Goal: Task Accomplishment & Management: Manage account settings

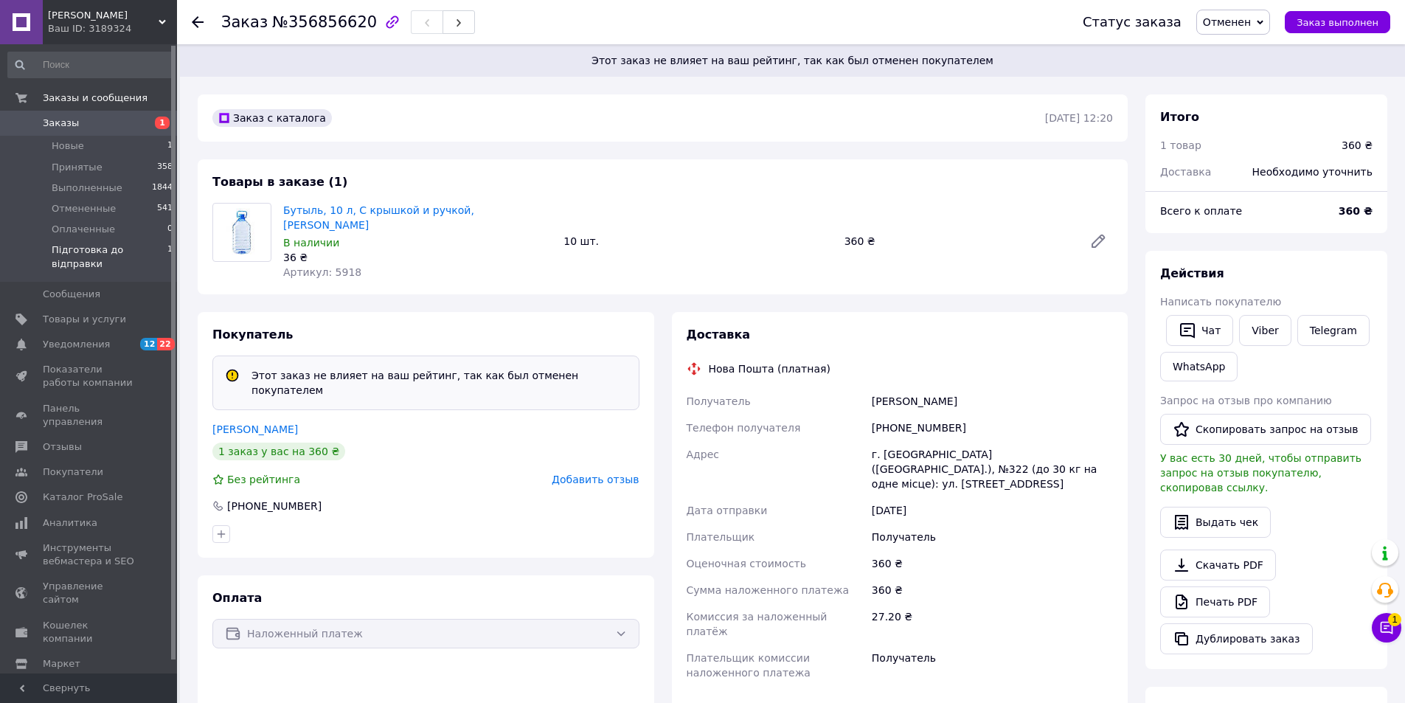
click at [108, 249] on span "Підготовка до відправки" at bounding box center [110, 256] width 116 height 27
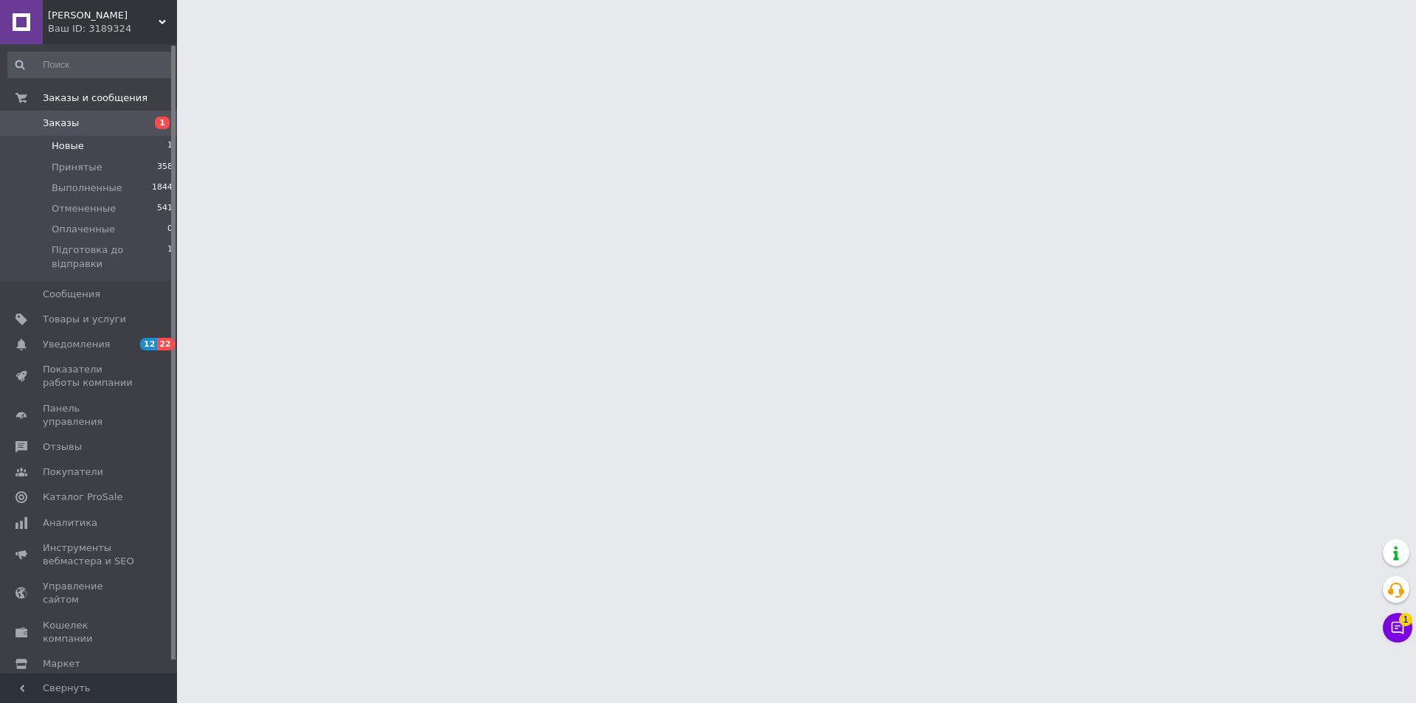
click at [64, 146] on span "Новые" at bounding box center [68, 145] width 32 height 13
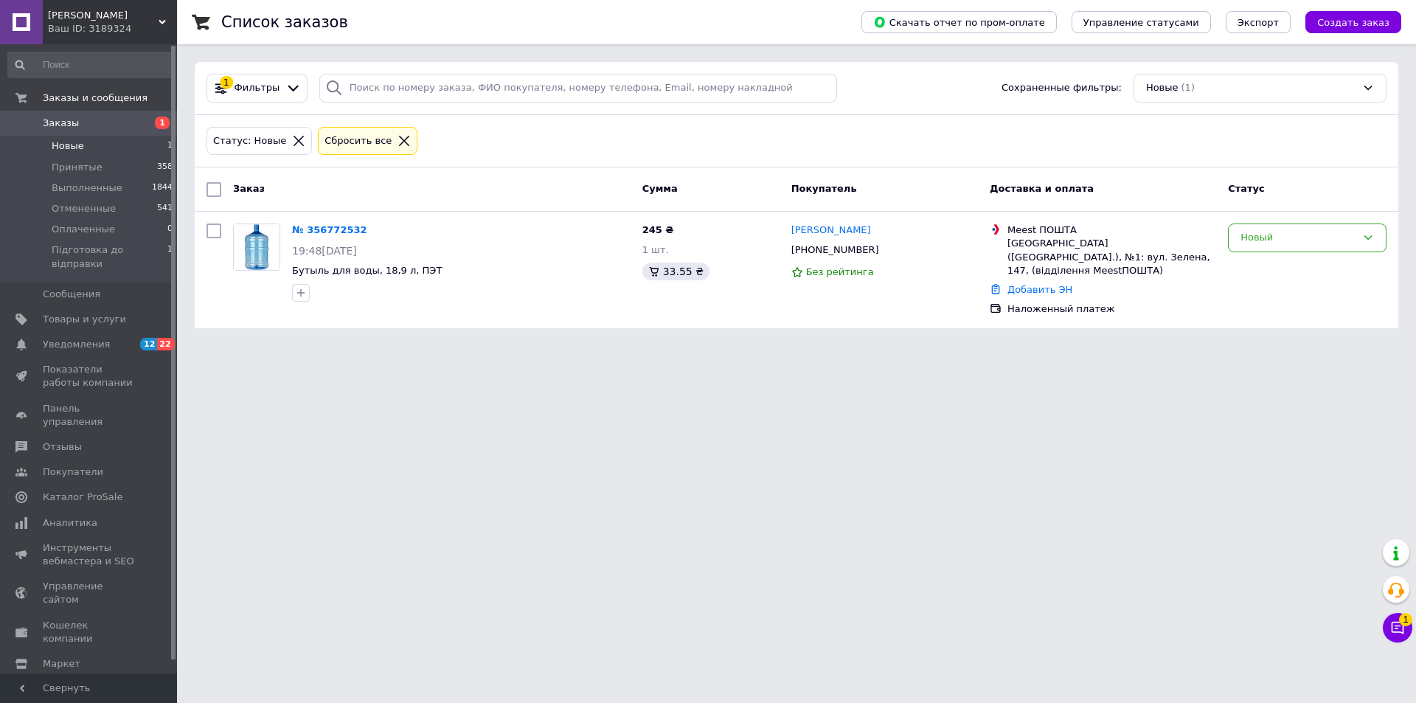
click at [100, 146] on li "Новые 1" at bounding box center [90, 146] width 181 height 21
click at [139, 251] on span "Підготовка до відправки" at bounding box center [110, 256] width 116 height 27
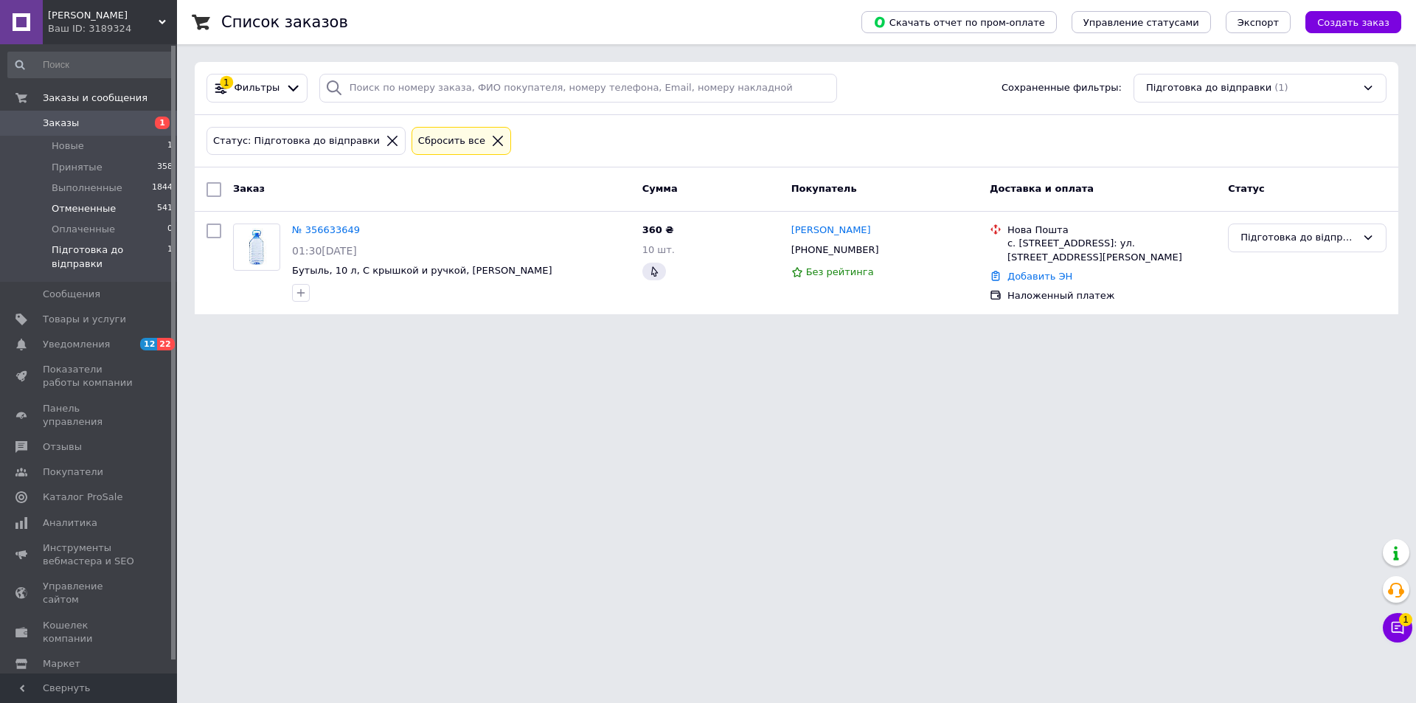
click at [94, 210] on span "Отмененные" at bounding box center [84, 208] width 64 height 13
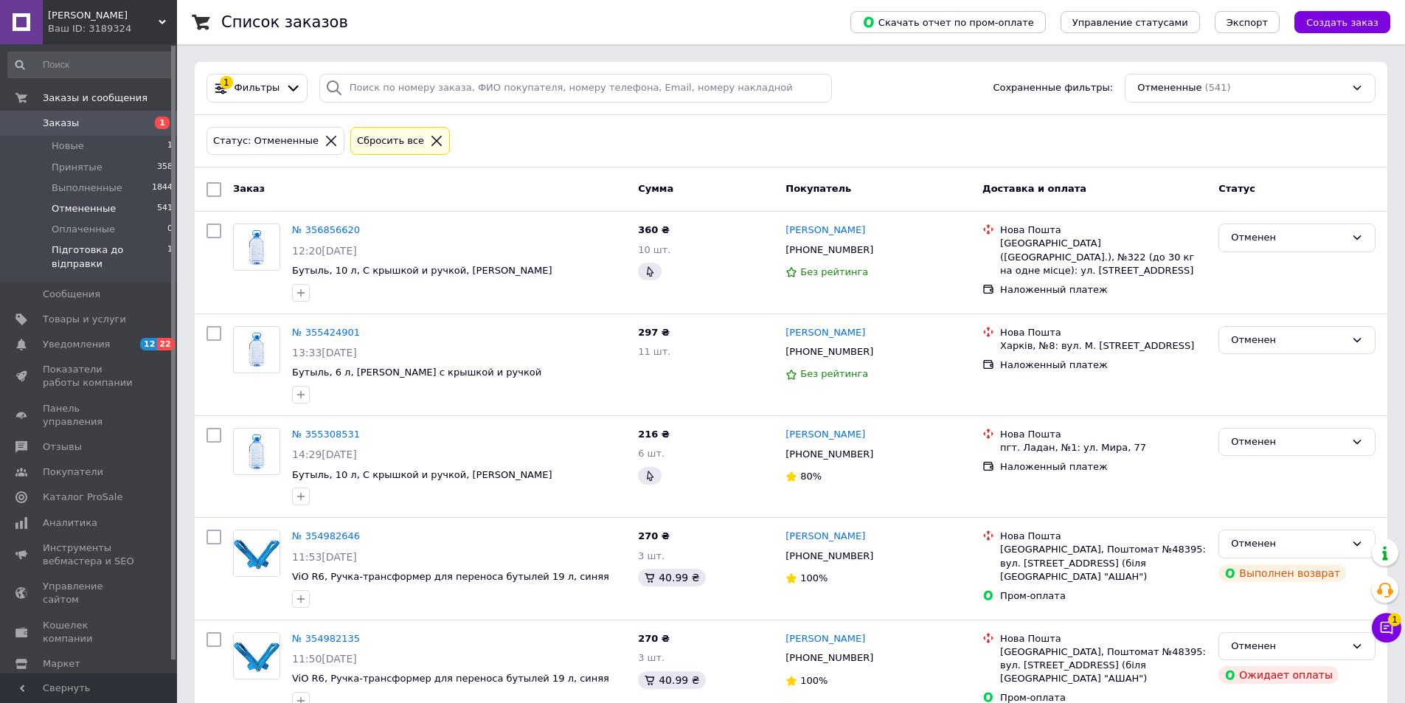
click at [110, 248] on span "Підготовка до відправки" at bounding box center [110, 256] width 116 height 27
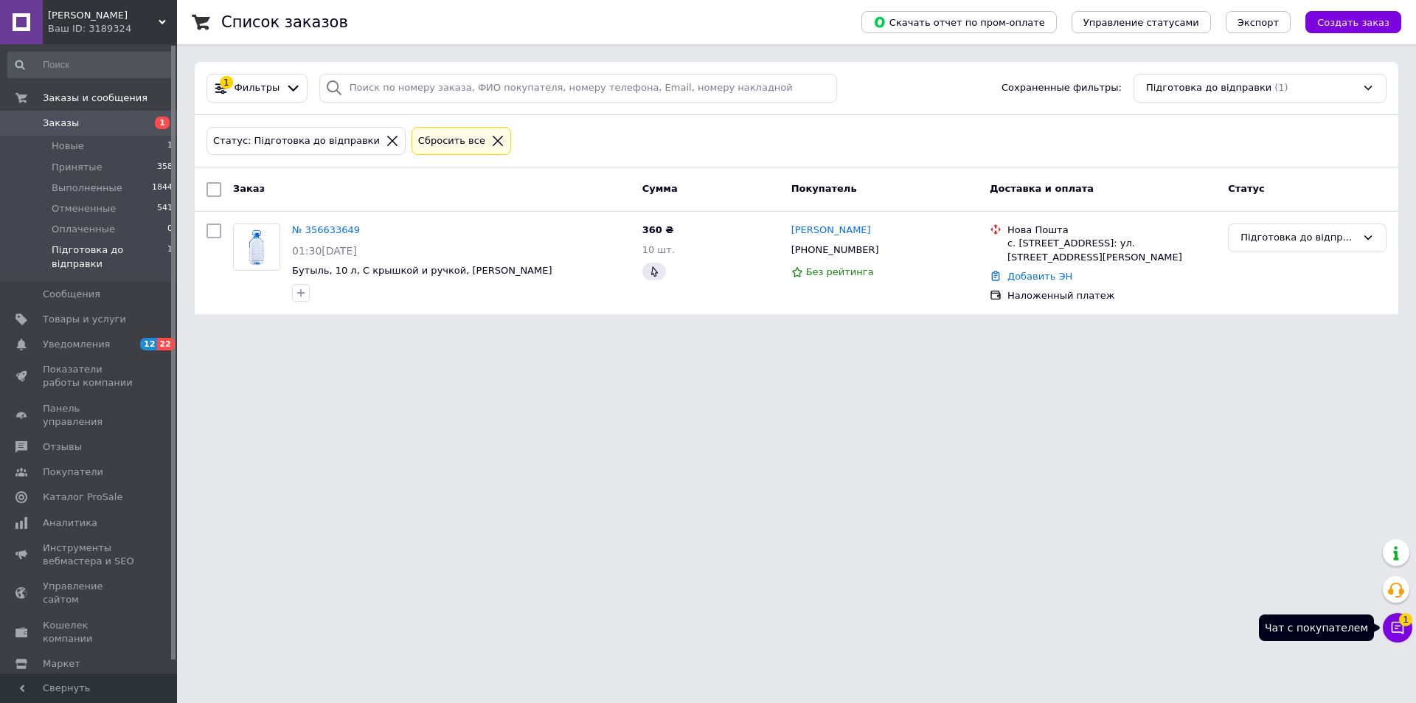
click at [1398, 626] on icon at bounding box center [1398, 628] width 13 height 13
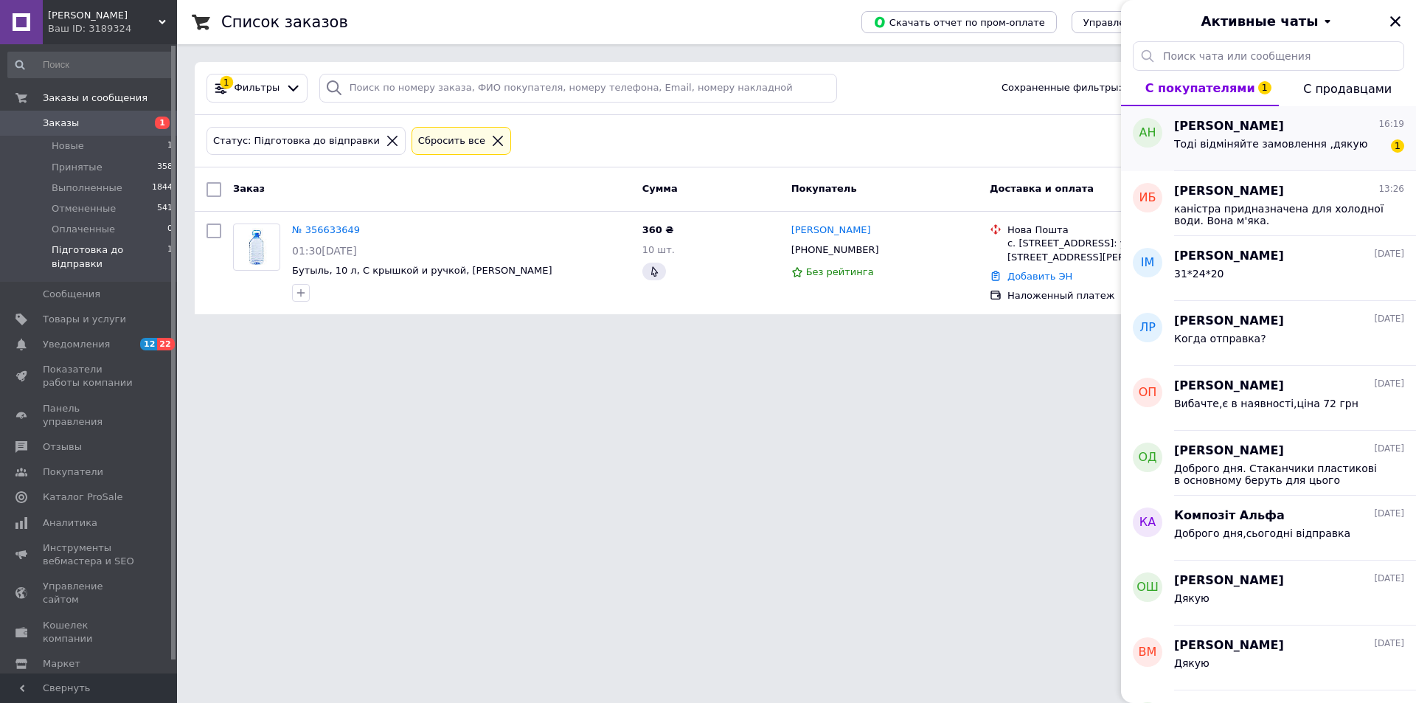
click at [1242, 150] on div "Тоді відміняйте замовлення ,дякую" at bounding box center [1271, 148] width 194 height 21
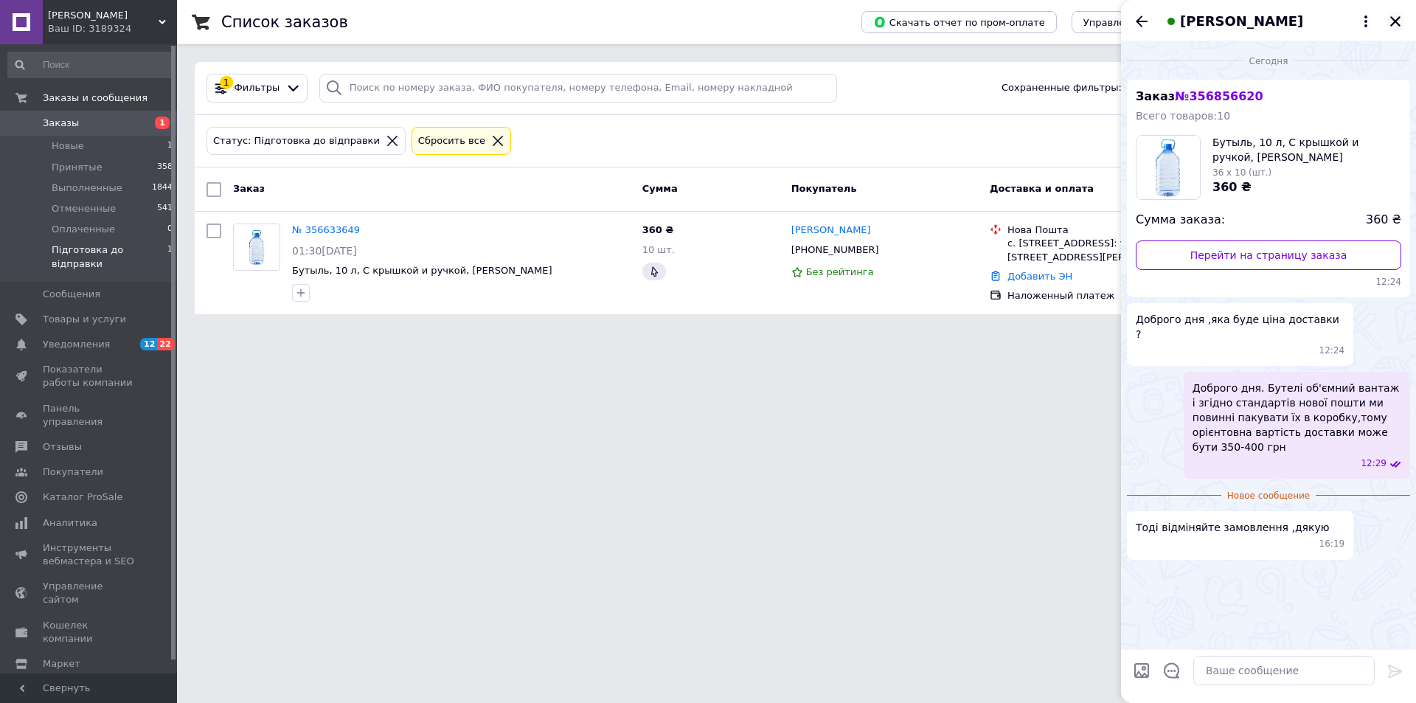
click at [1394, 21] on icon "Закрыть" at bounding box center [1395, 21] width 13 height 13
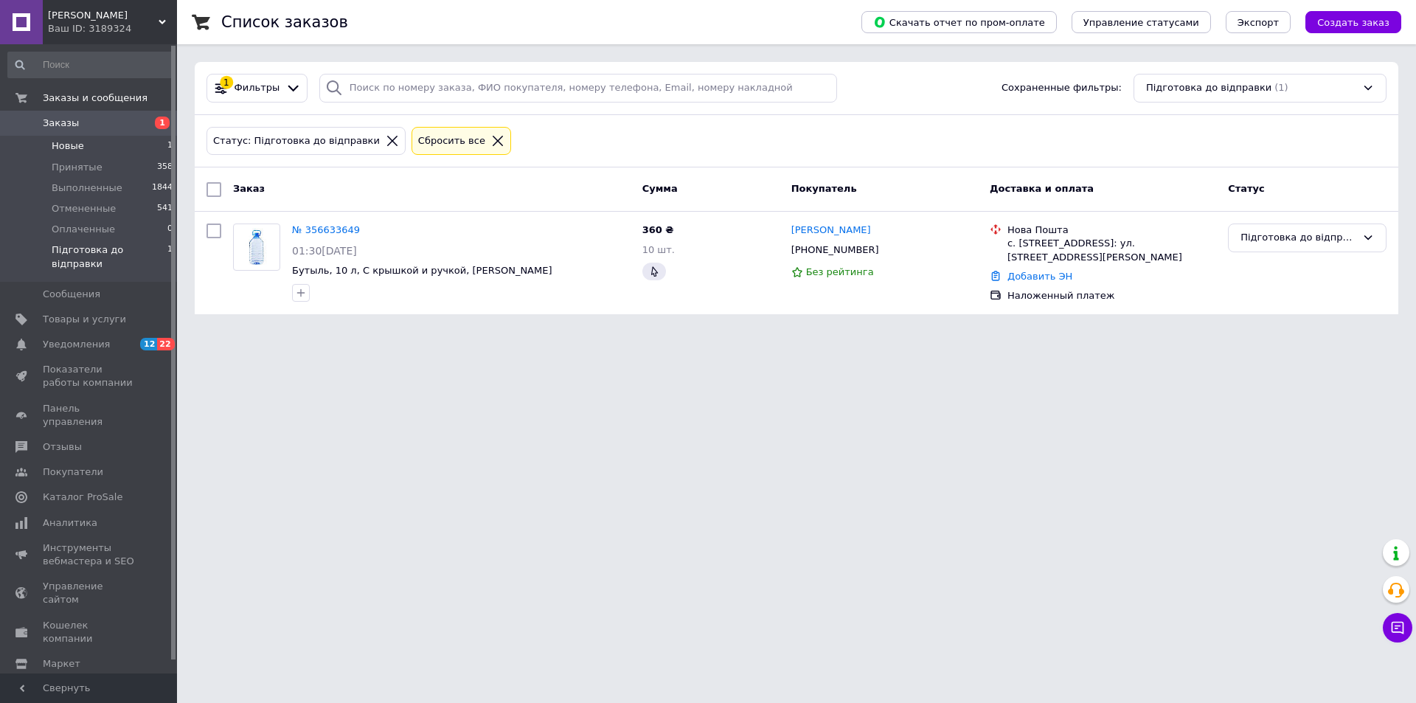
click at [72, 150] on span "Новые" at bounding box center [68, 145] width 32 height 13
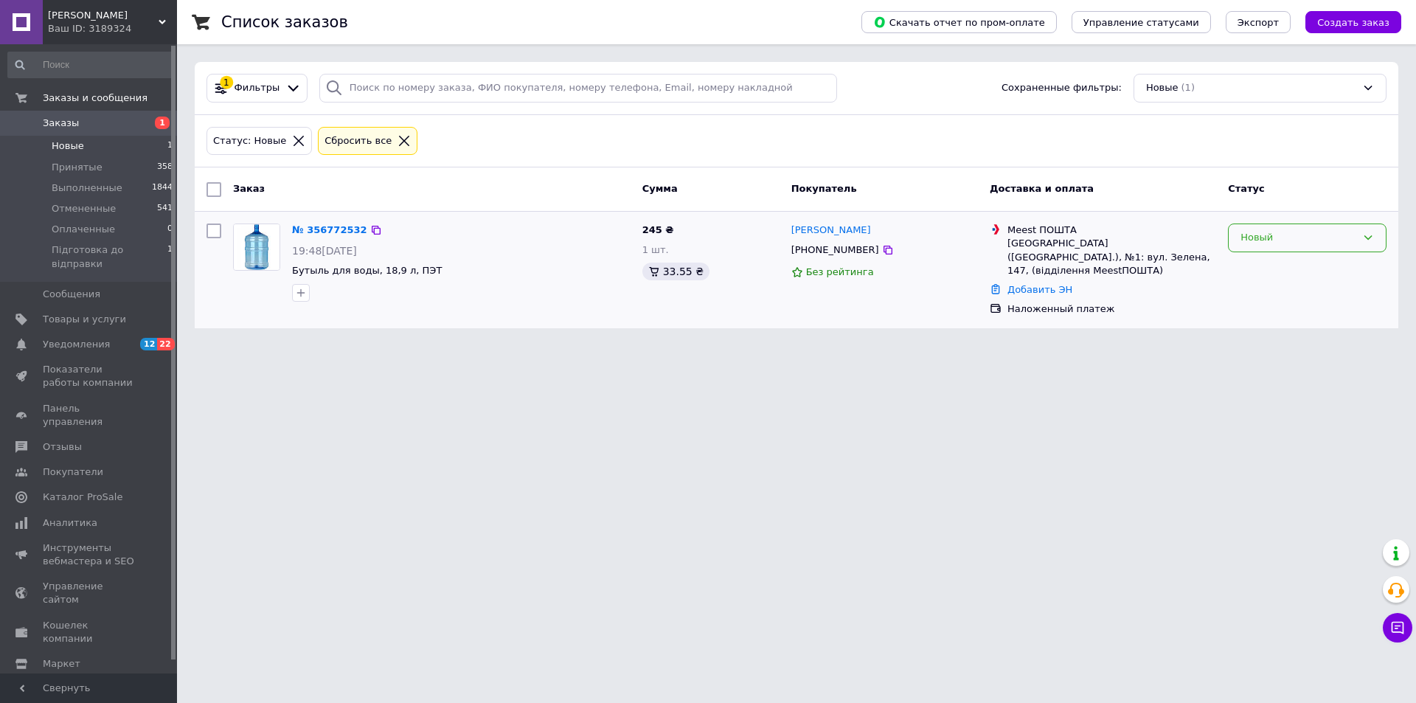
click at [1269, 238] on div "Новый" at bounding box center [1299, 237] width 116 height 15
click at [1275, 359] on li "Підготовка до відправки" at bounding box center [1307, 363] width 157 height 27
